Goal: Information Seeking & Learning: Learn about a topic

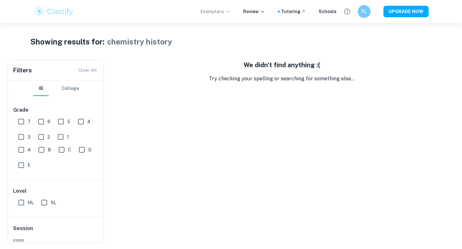
click at [212, 9] on p "Exemplars" at bounding box center [215, 11] width 30 height 7
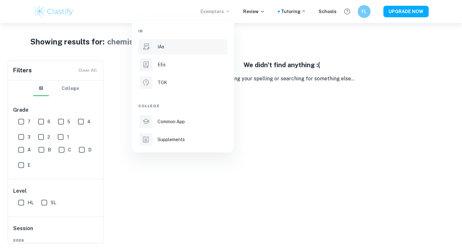
click at [169, 42] on li "IAs" at bounding box center [182, 46] width 89 height 15
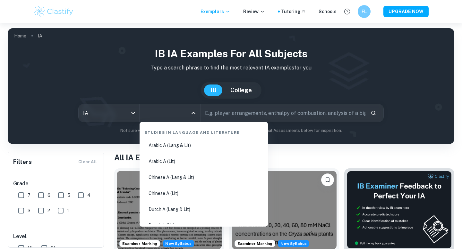
click at [167, 113] on input "All Subjects" at bounding box center [164, 113] width 45 height 12
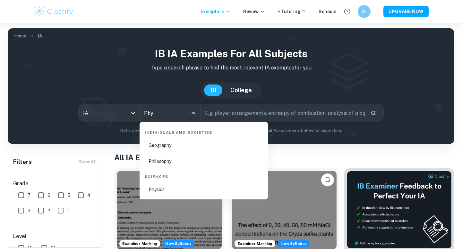
click at [164, 188] on li "Physics" at bounding box center [203, 189] width 123 height 15
type input "Physics"
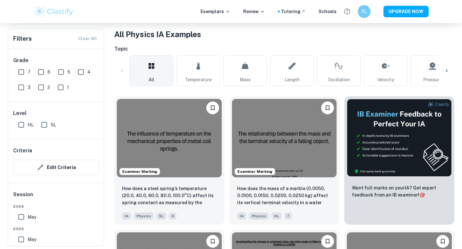
scroll to position [124, 0]
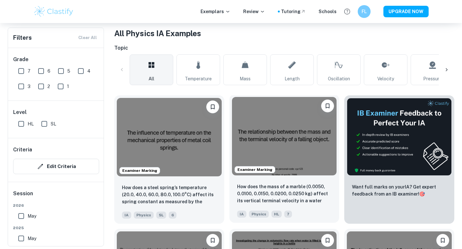
click at [274, 121] on img at bounding box center [284, 136] width 105 height 79
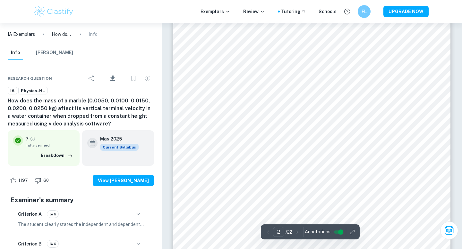
scroll to position [384, 0]
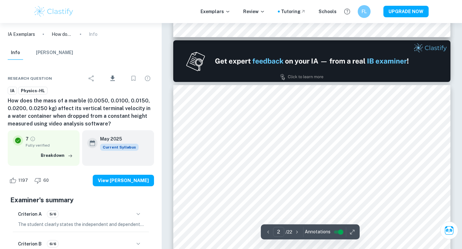
type input "1"
